Goal: Task Accomplishment & Management: Manage account settings

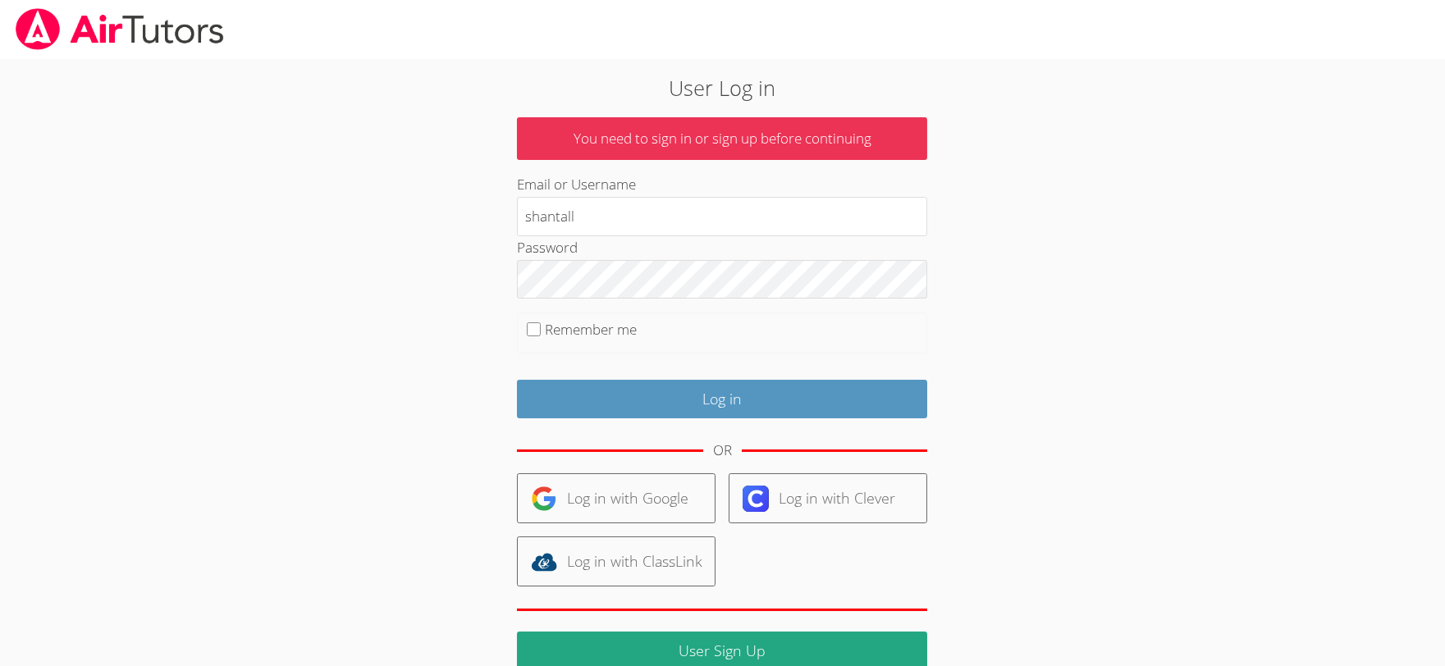
type input "shantallpirie@gmail.com"
click at [537, 329] on input "Remember me" at bounding box center [534, 329] width 14 height 14
checkbox input "true"
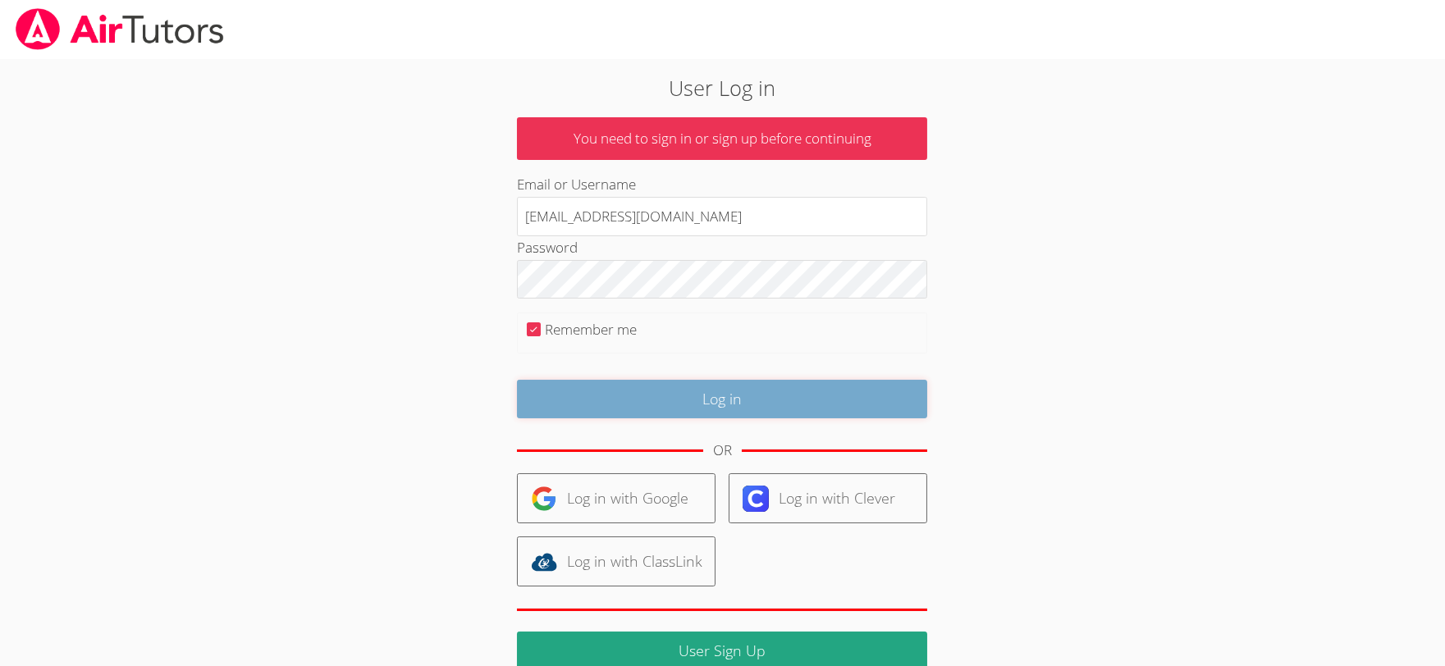
click at [701, 394] on input "Log in" at bounding box center [722, 399] width 410 height 39
